Goal: Find specific page/section: Find specific page/section

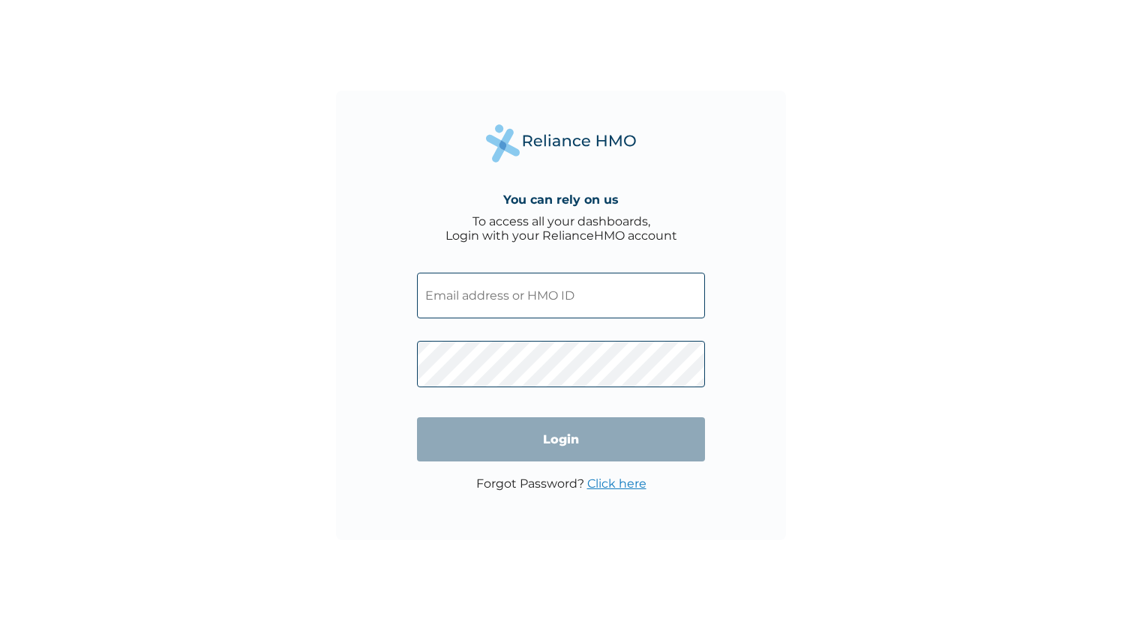
click at [555, 297] on input "text" at bounding box center [561, 296] width 288 height 46
click at [550, 301] on input "text" at bounding box center [561, 296] width 288 height 46
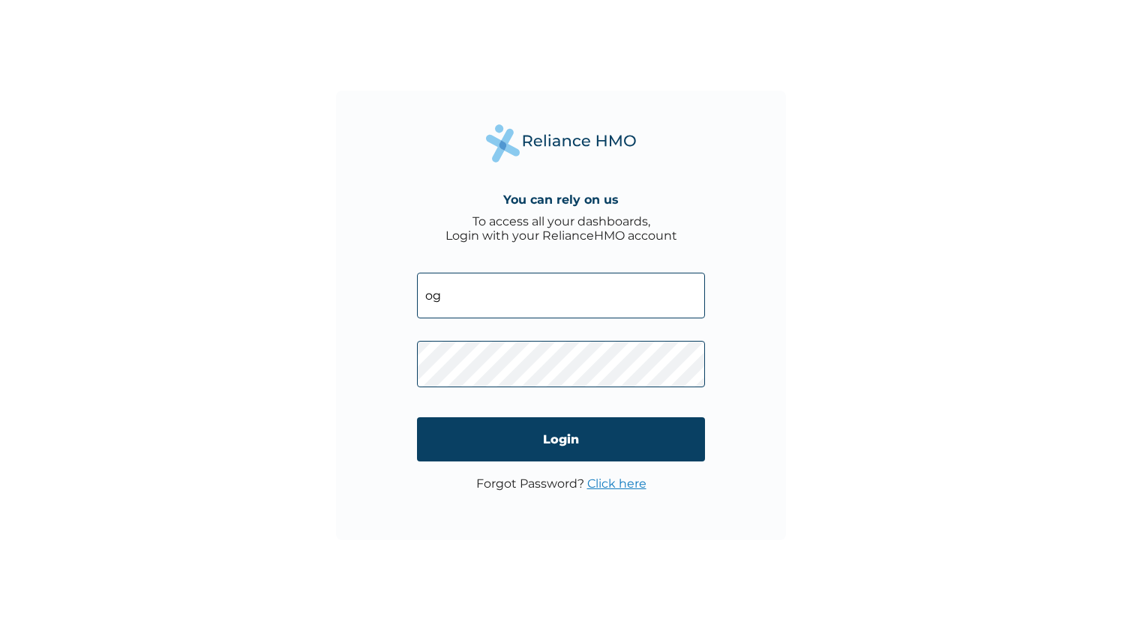
type input "o"
type input "[EMAIL_ADDRESS][PERSON_NAME][DOMAIN_NAME]"
click input "Login" at bounding box center [561, 440] width 288 height 44
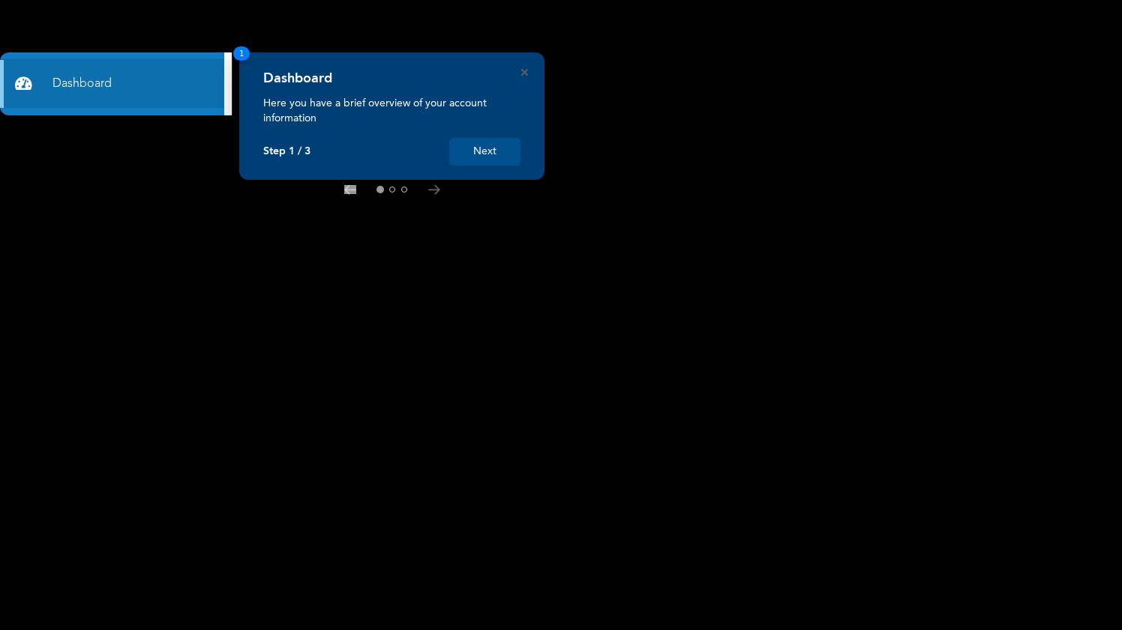
click at [528, 70] on div "Dashboard Here you have a brief overview of your account information Step 1 / 3…" at bounding box center [391, 115] width 305 height 127
click at [523, 74] on icon "Close" at bounding box center [524, 72] width 7 height 7
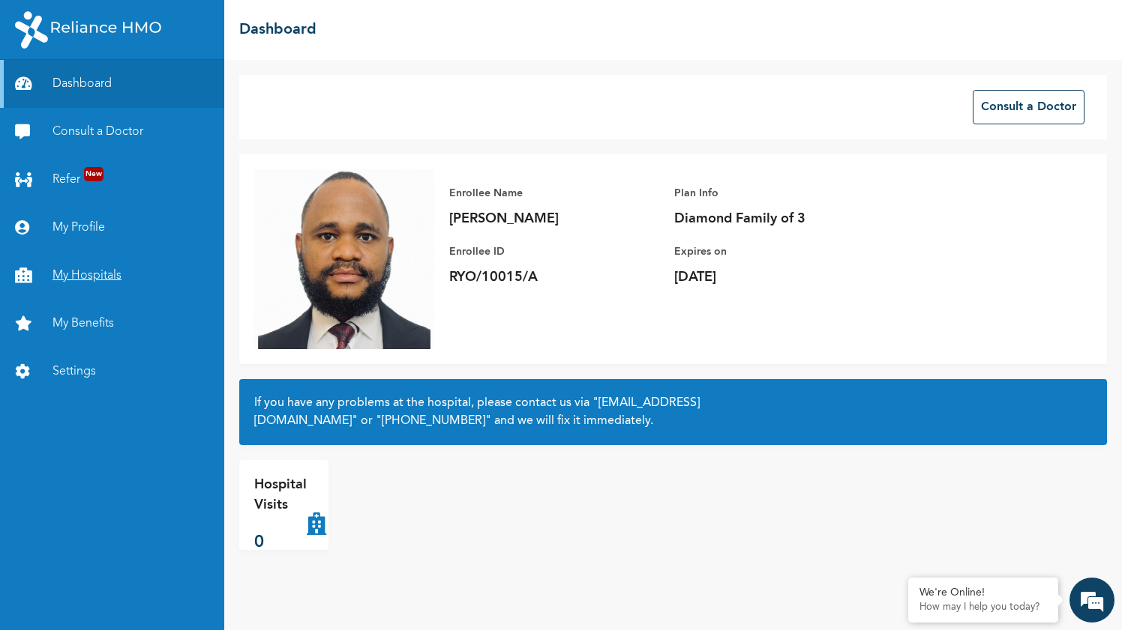
click at [98, 283] on link "My Hospitals" at bounding box center [112, 276] width 224 height 48
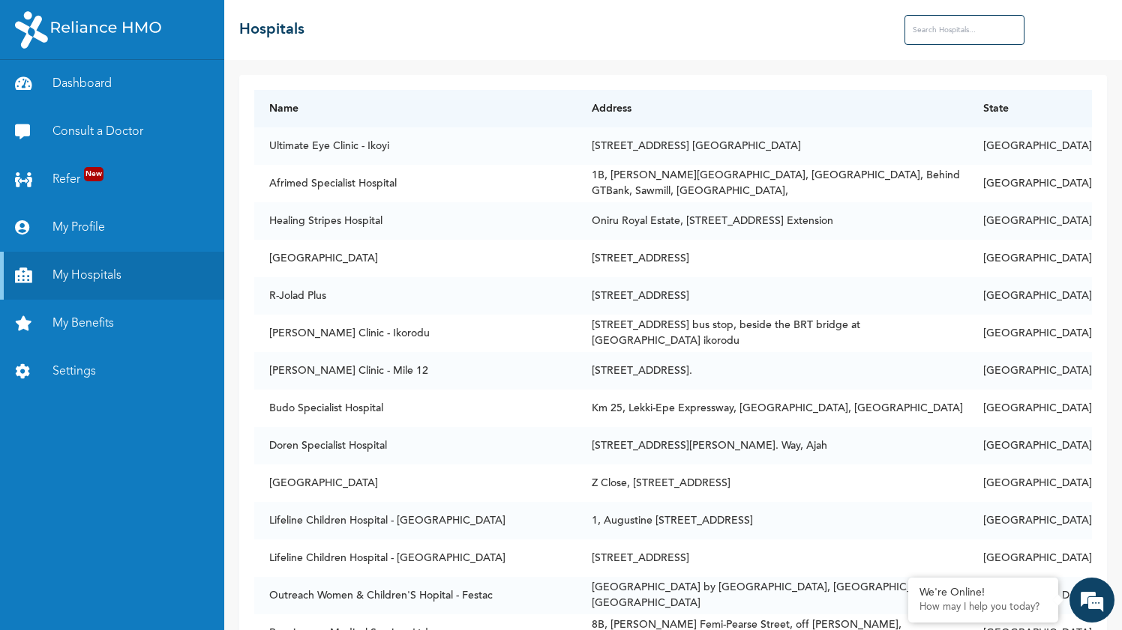
click at [966, 32] on input "text" at bounding box center [964, 30] width 120 height 30
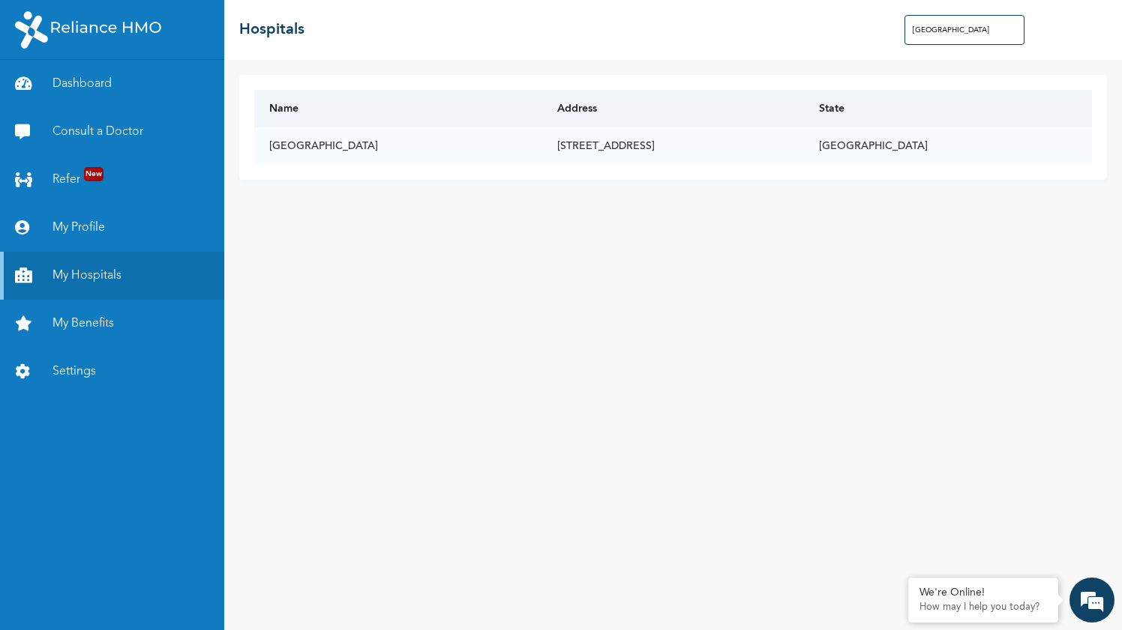
type input "[GEOGRAPHIC_DATA]"
